Goal: Transaction & Acquisition: Book appointment/travel/reservation

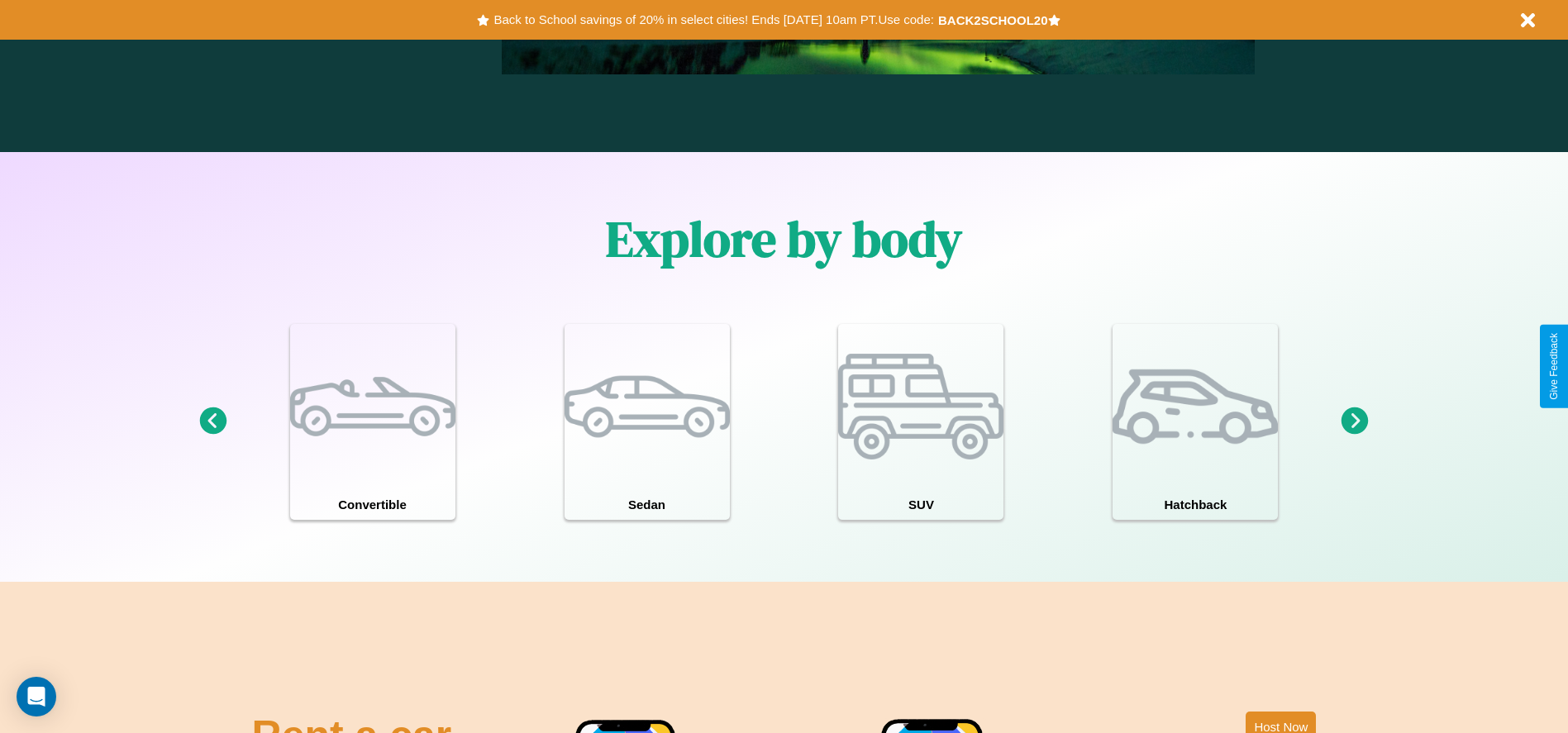
scroll to position [1442, 0]
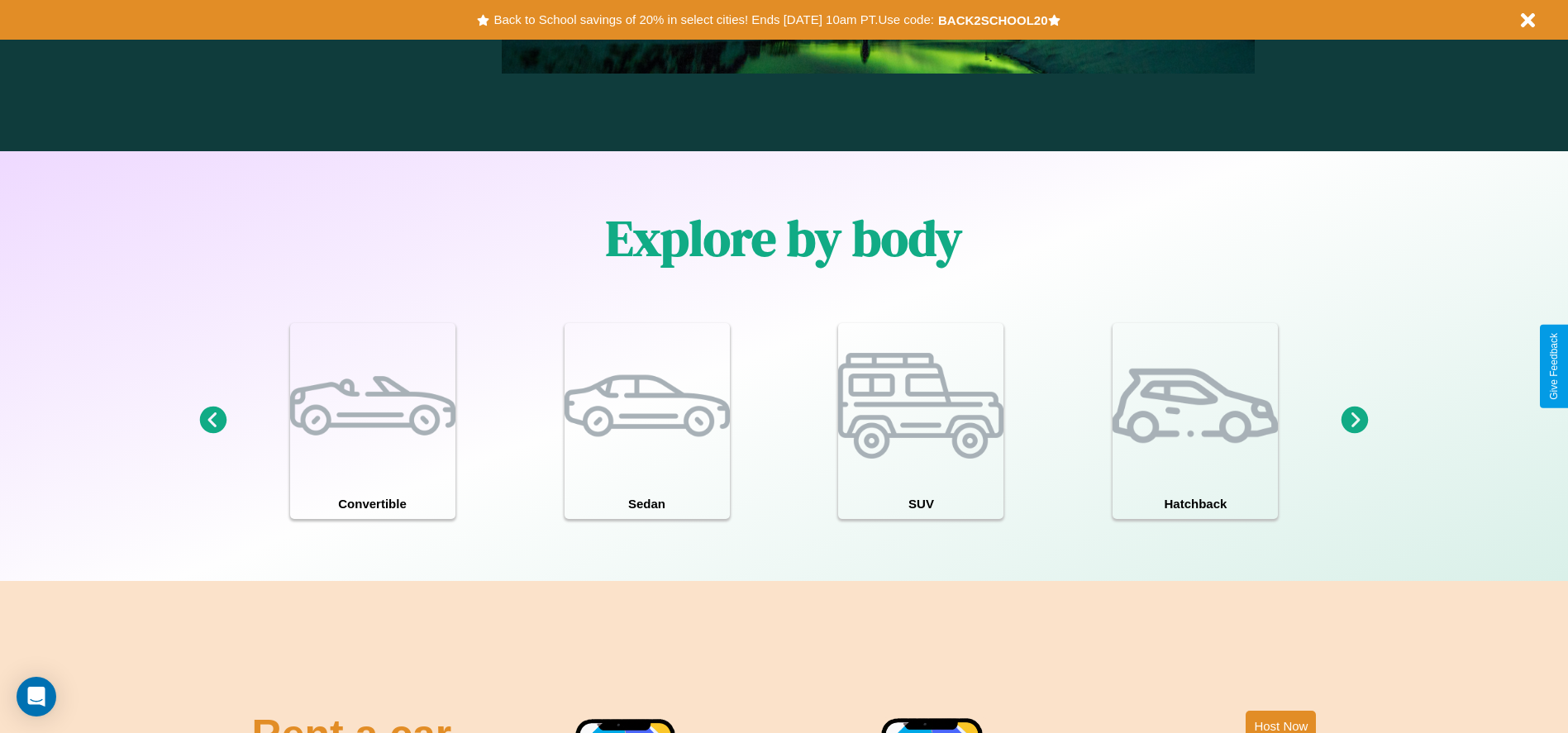
click at [1355, 420] on icon at bounding box center [1355, 420] width 27 height 27
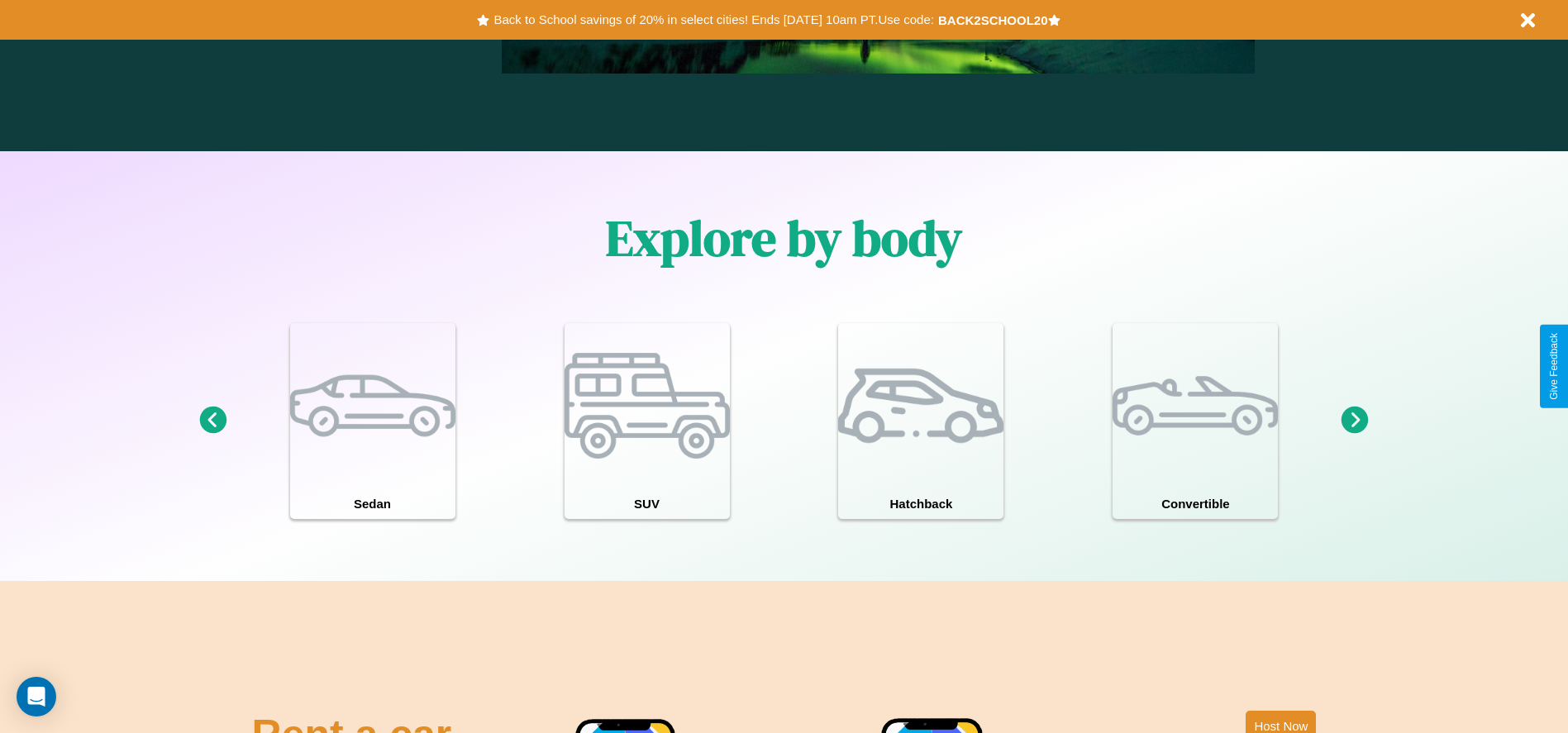
click at [1355, 420] on icon at bounding box center [1355, 420] width 27 height 27
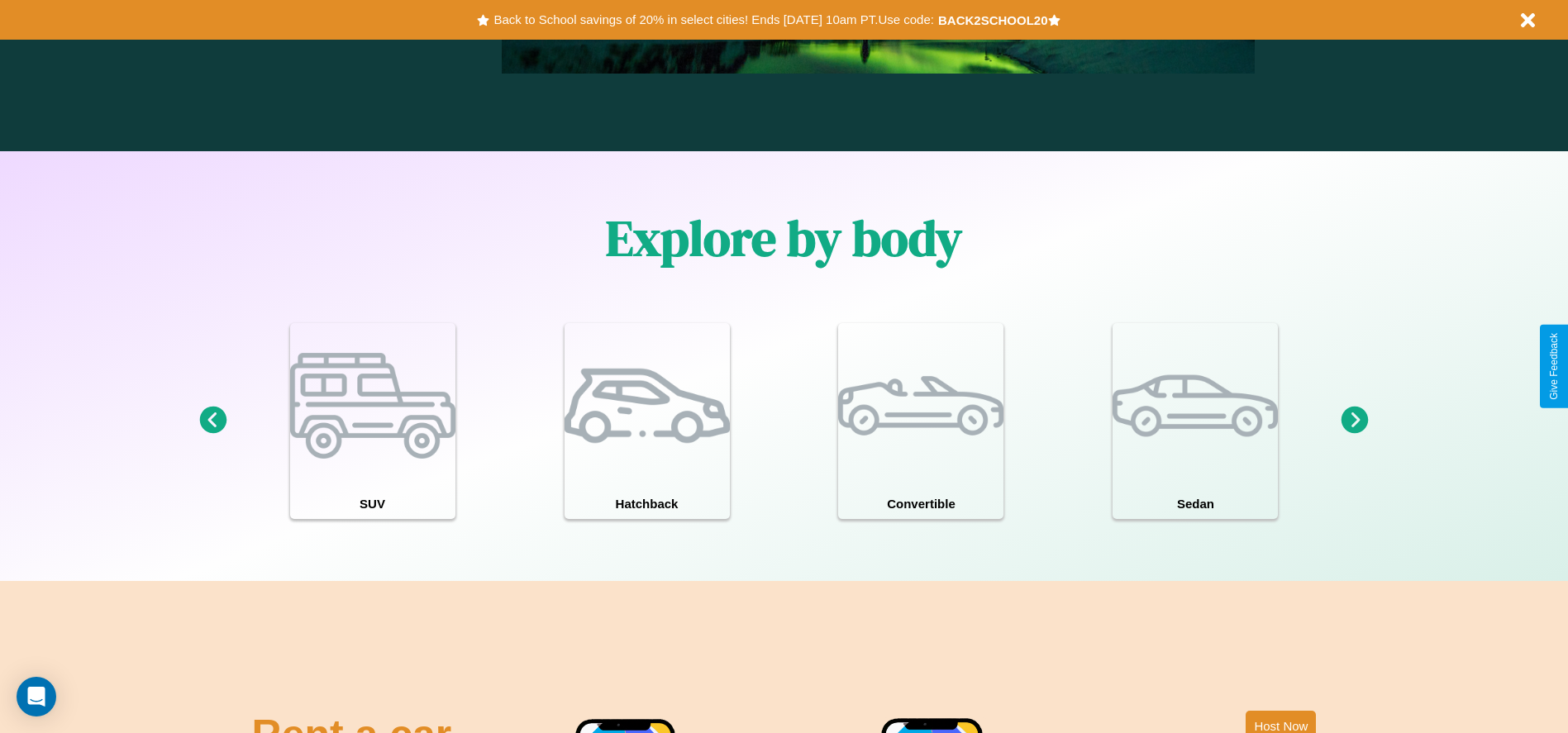
click at [1355, 420] on icon at bounding box center [1355, 420] width 27 height 27
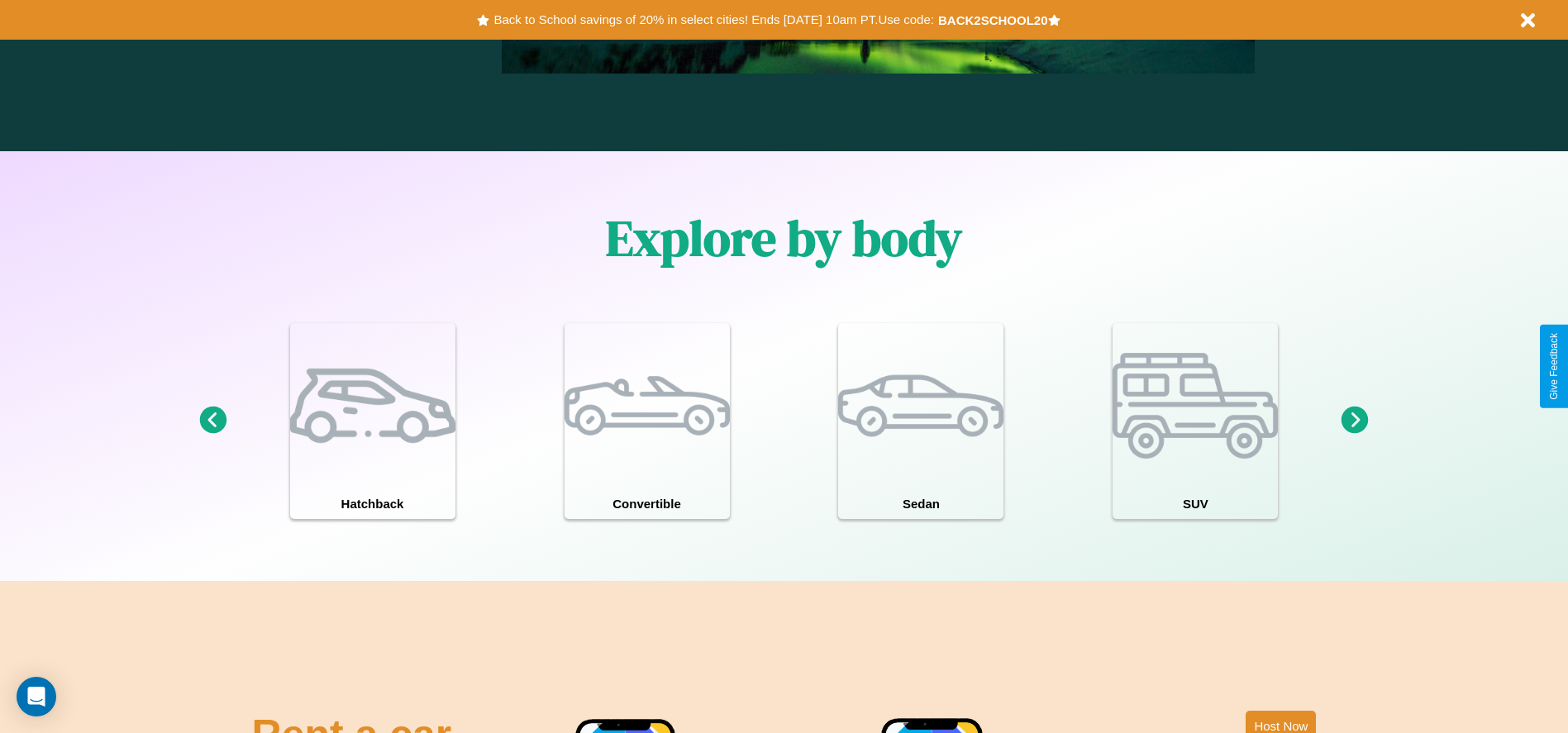
click at [1355, 420] on icon at bounding box center [1355, 420] width 27 height 27
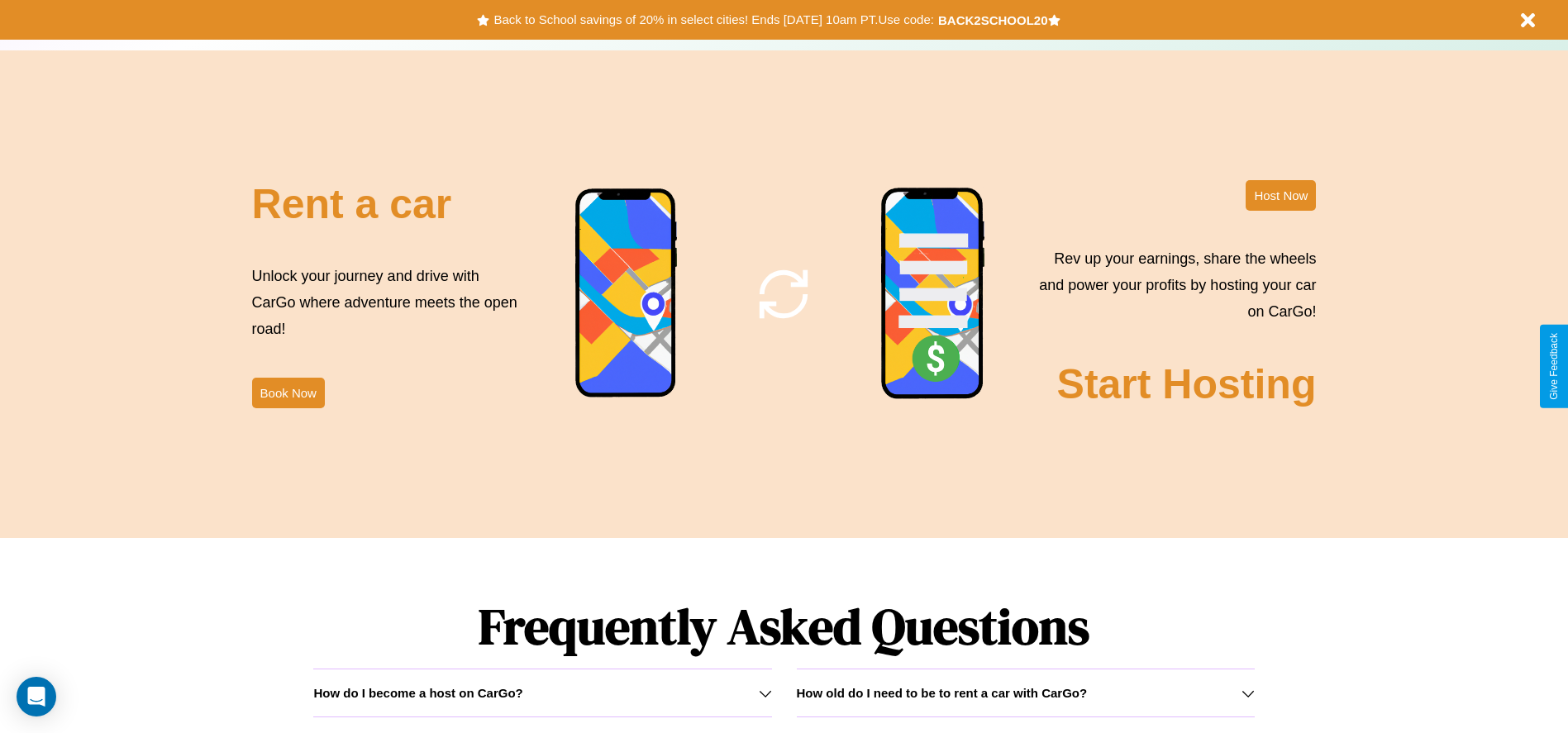
scroll to position [2000, 0]
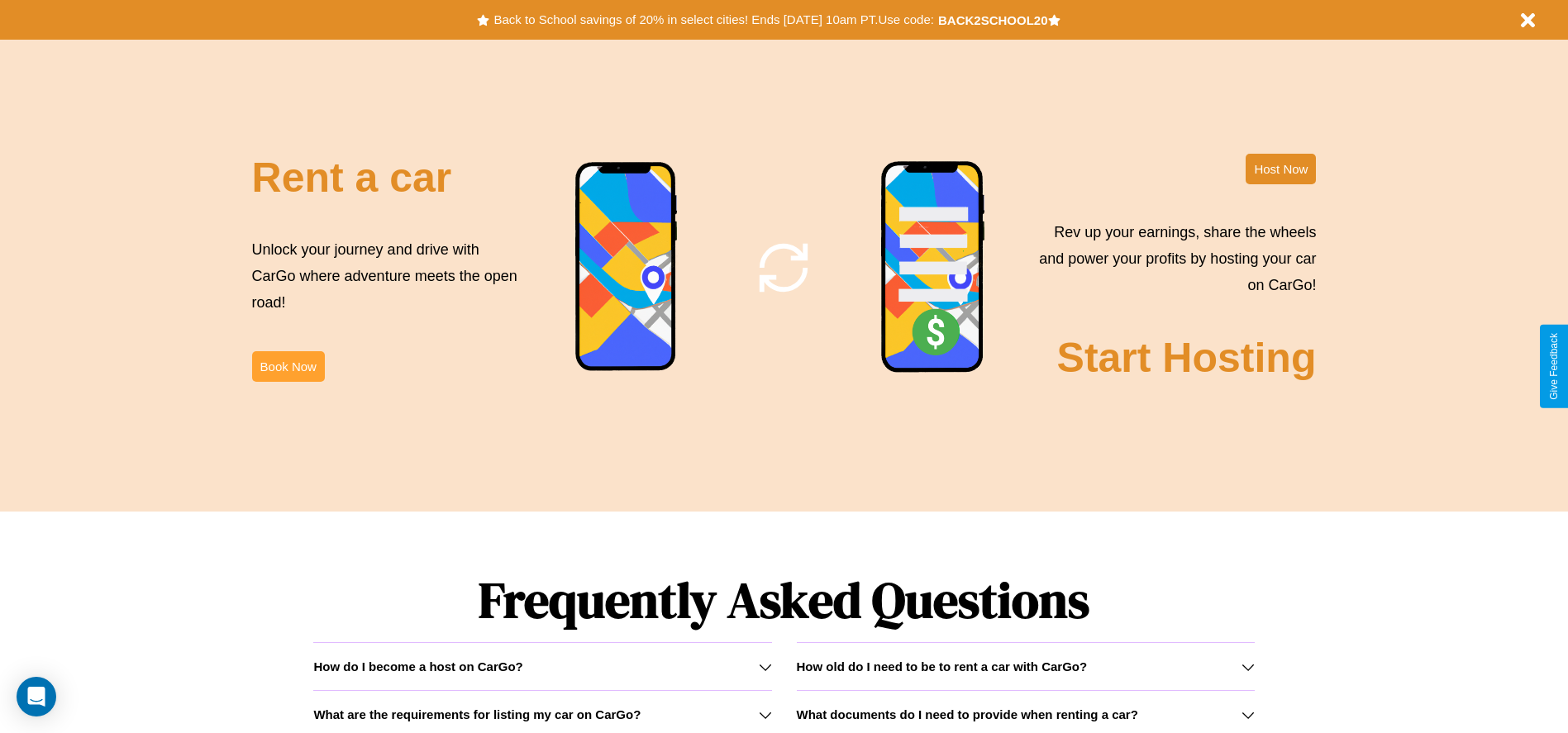
click at [288, 366] on button "Book Now" at bounding box center [288, 367] width 72 height 31
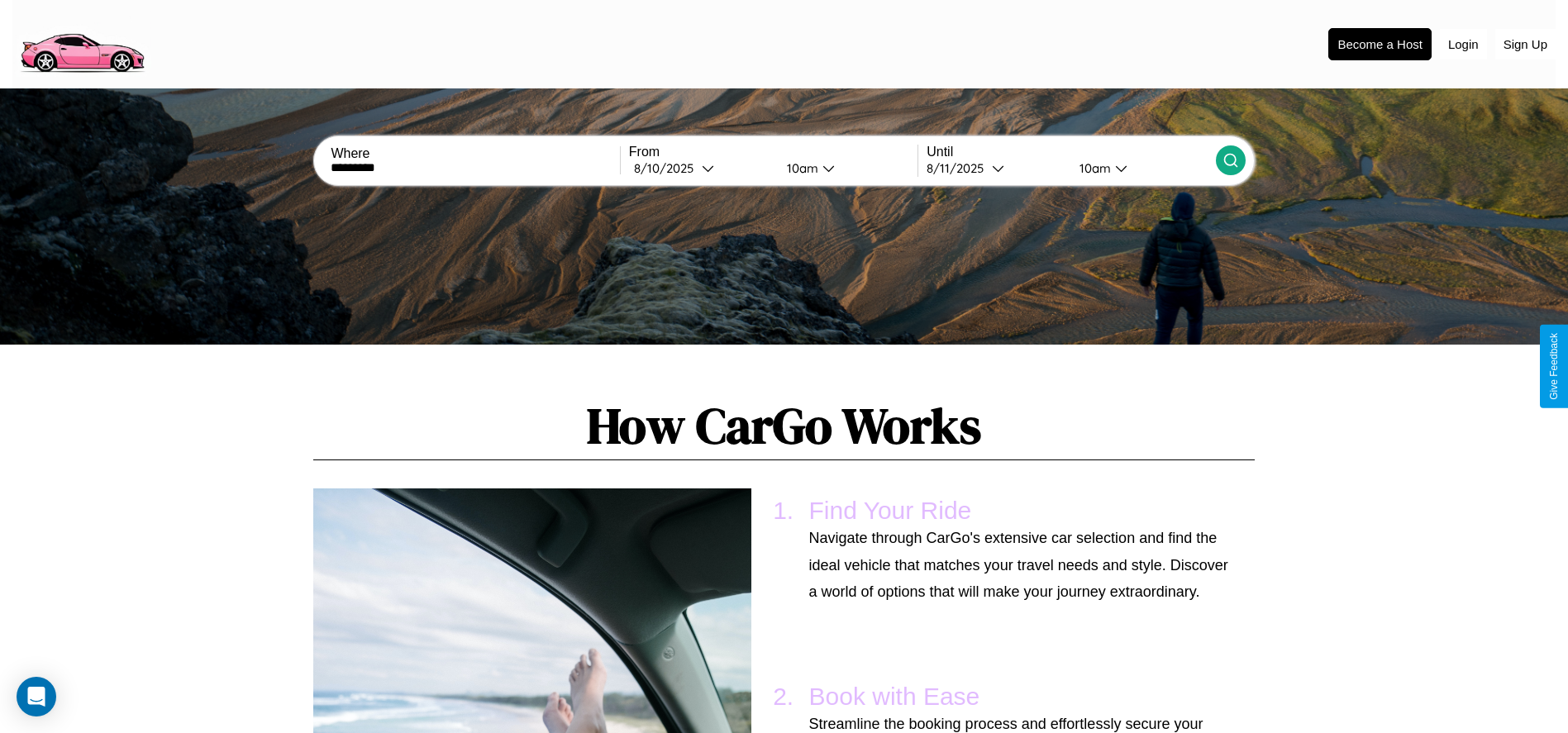
scroll to position [888, 0]
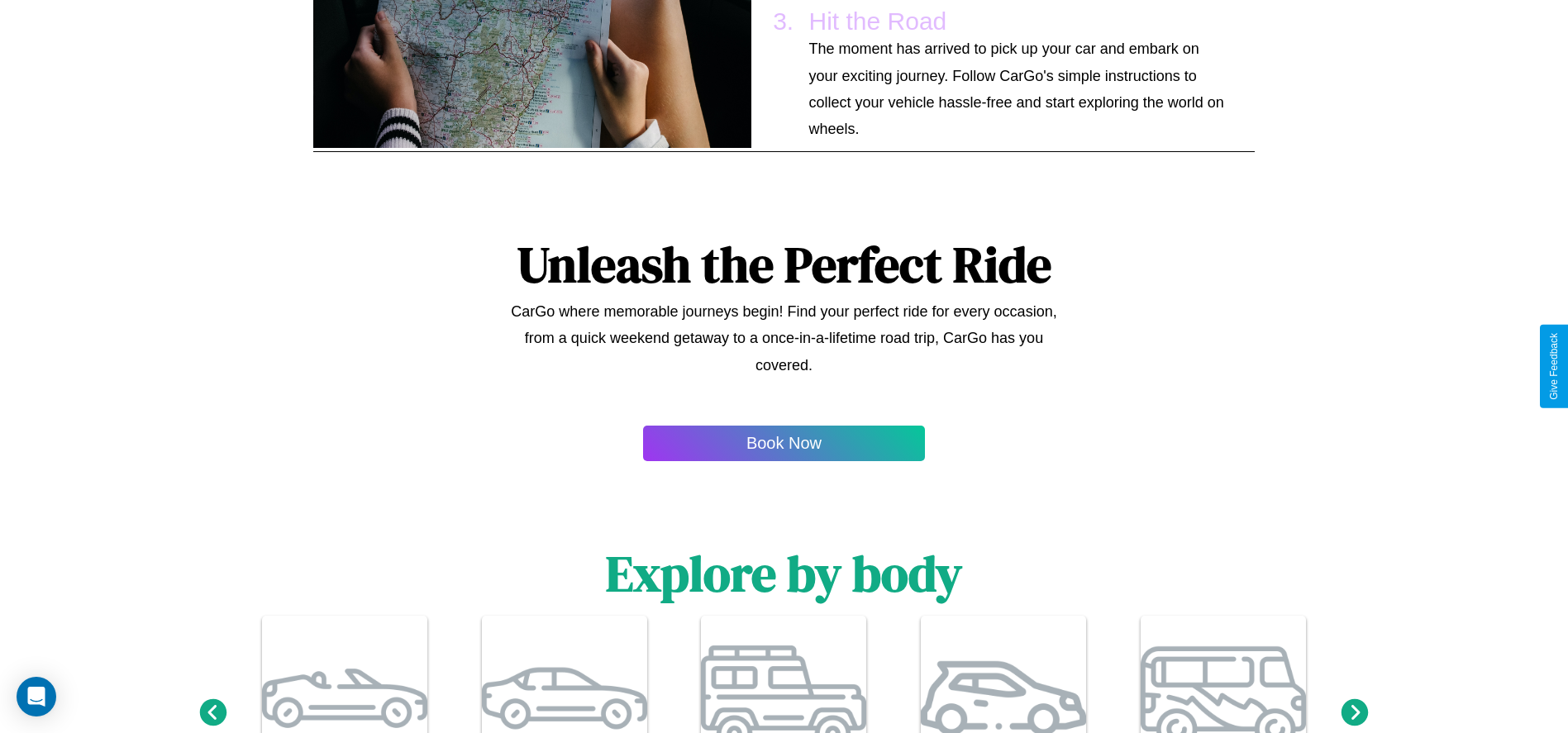
type input "*********"
click at [1355, 714] on icon at bounding box center [1355, 712] width 27 height 27
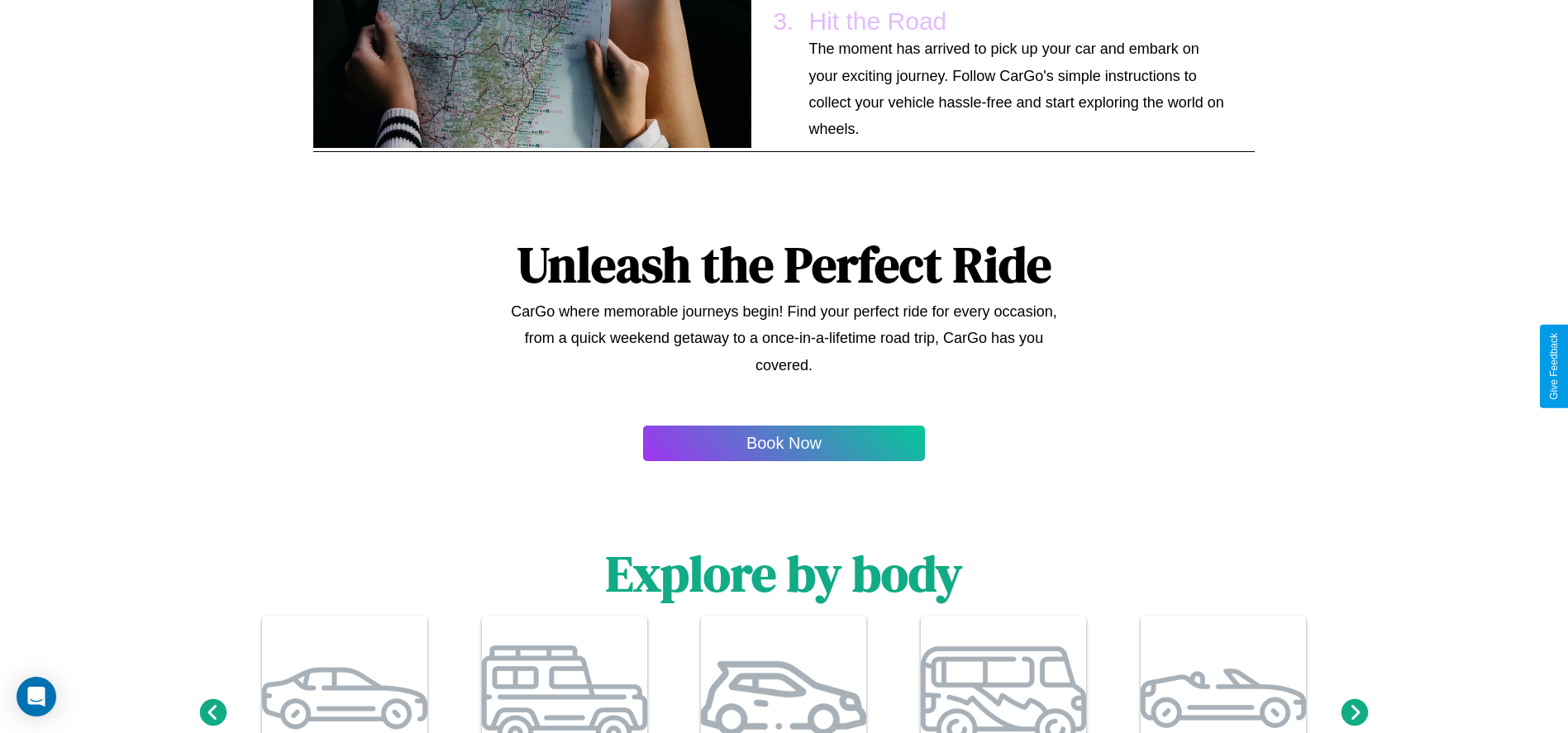
click at [1355, 714] on icon at bounding box center [1355, 712] width 27 height 27
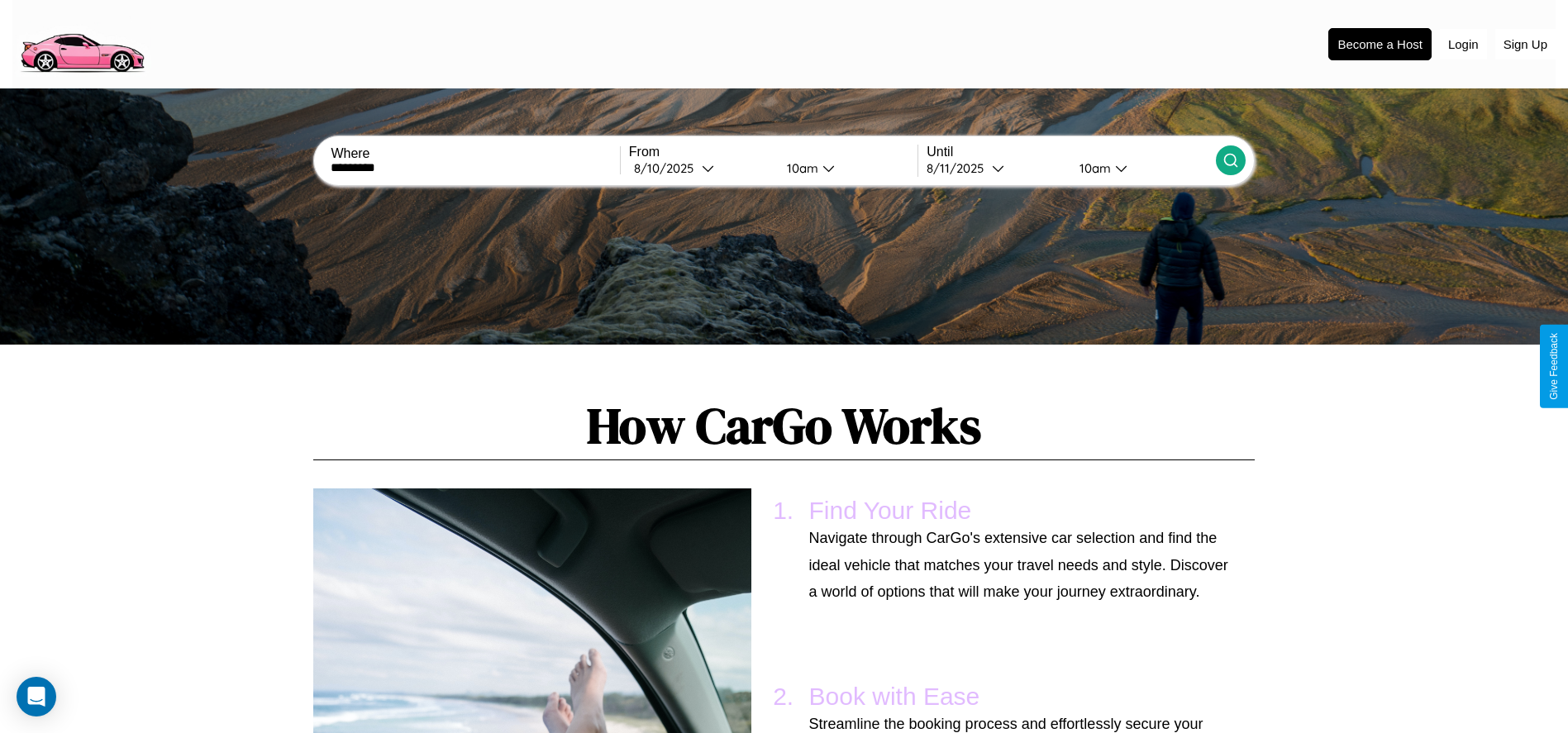
click at [1230, 160] on icon at bounding box center [1231, 160] width 16 height 16
